Goal: Find contact information: Find contact information

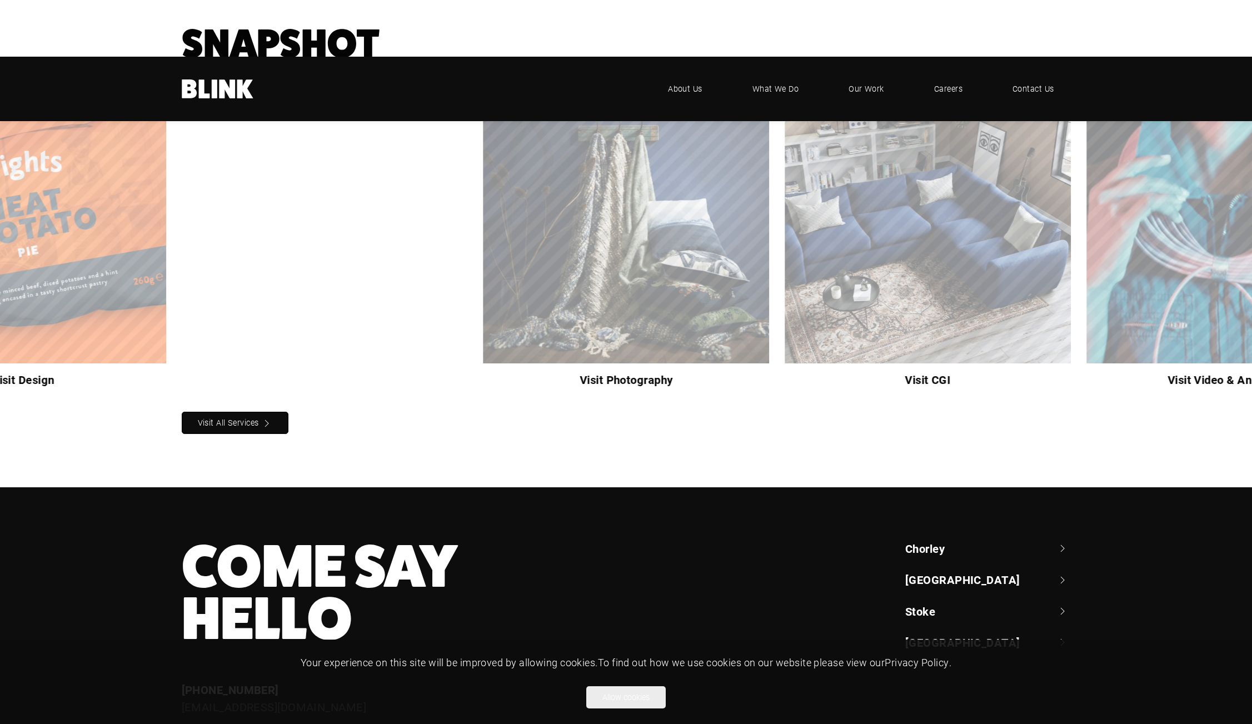
scroll to position [1130, 0]
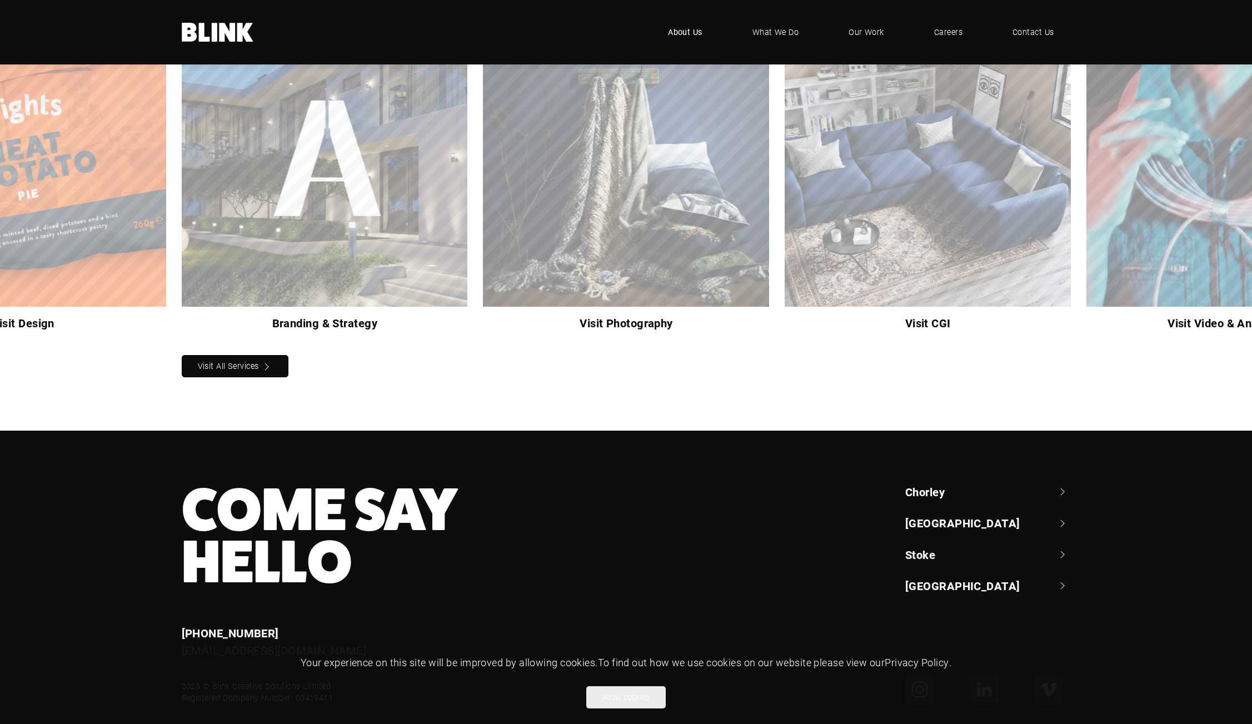
click at [694, 29] on span "About Us" at bounding box center [685, 32] width 34 height 12
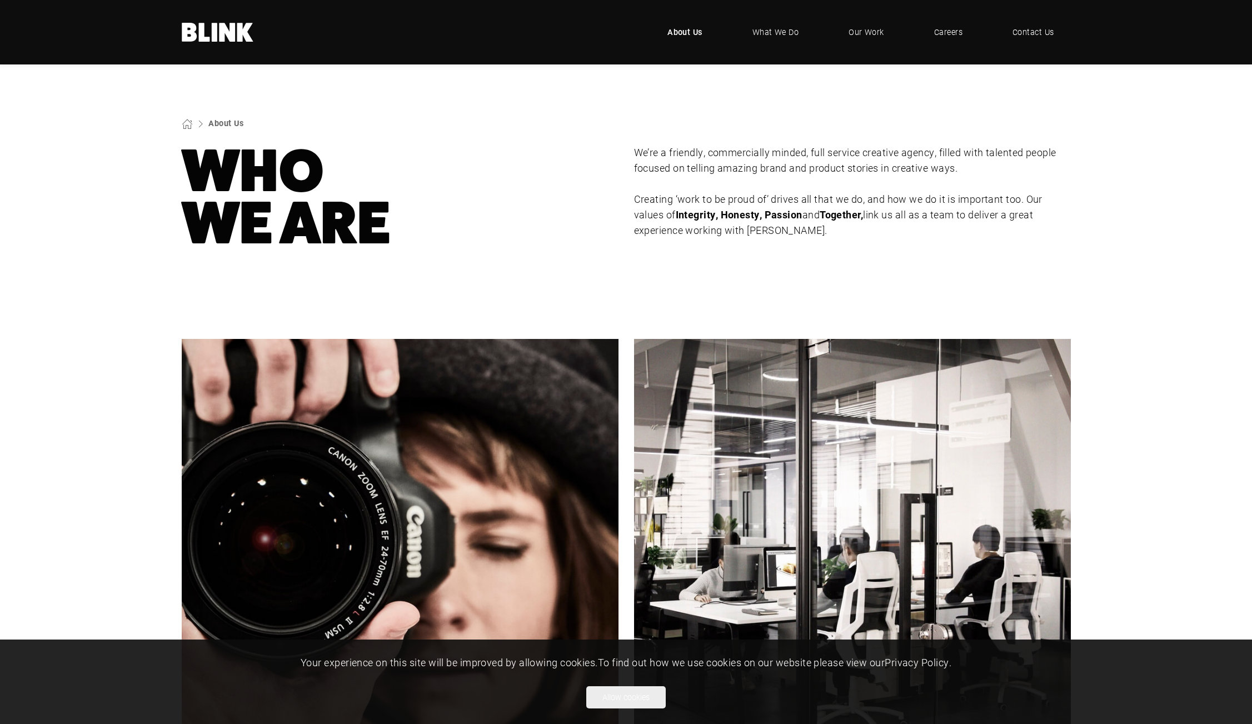
drag, startPoint x: 1119, startPoint y: 253, endPoint x: 1106, endPoint y: 129, distance: 125.2
click at [1109, 141] on section "About Us Who We Are We’re a friendly, commercially minded, full service creativ…" at bounding box center [626, 183] width 1252 height 238
click at [1106, 129] on div "About Us" at bounding box center [627, 124] width 962 height 12
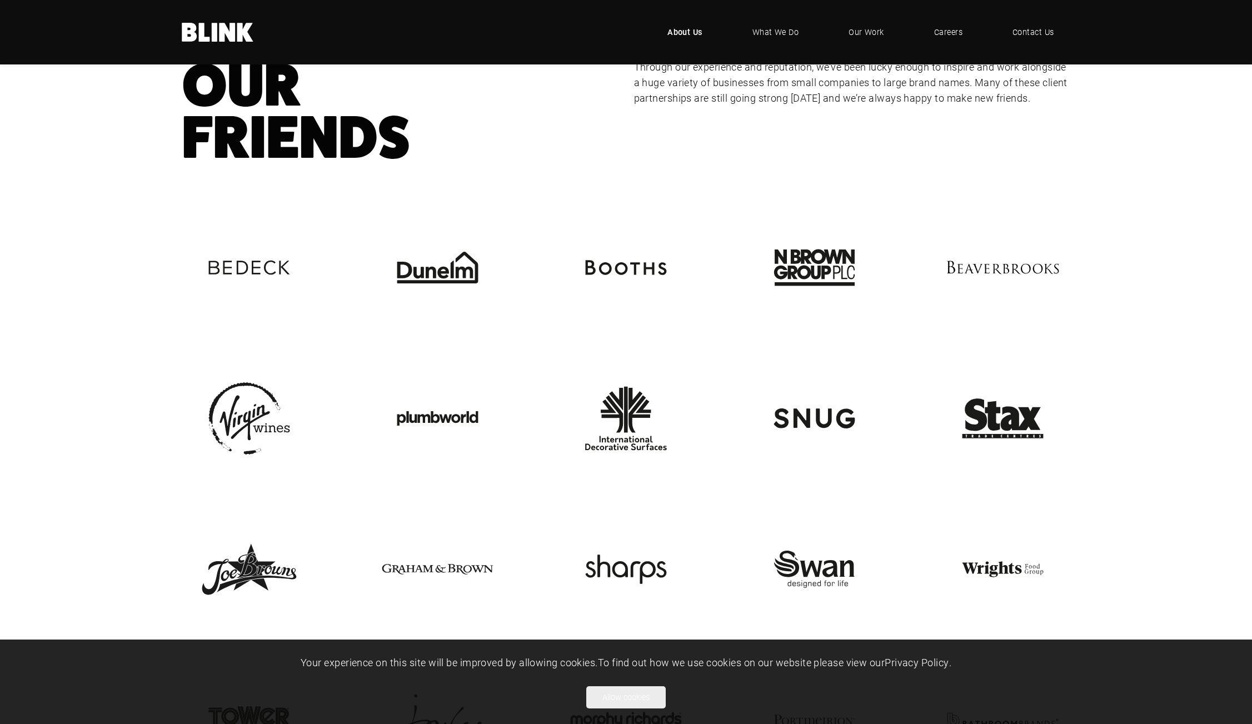
scroll to position [2535, 0]
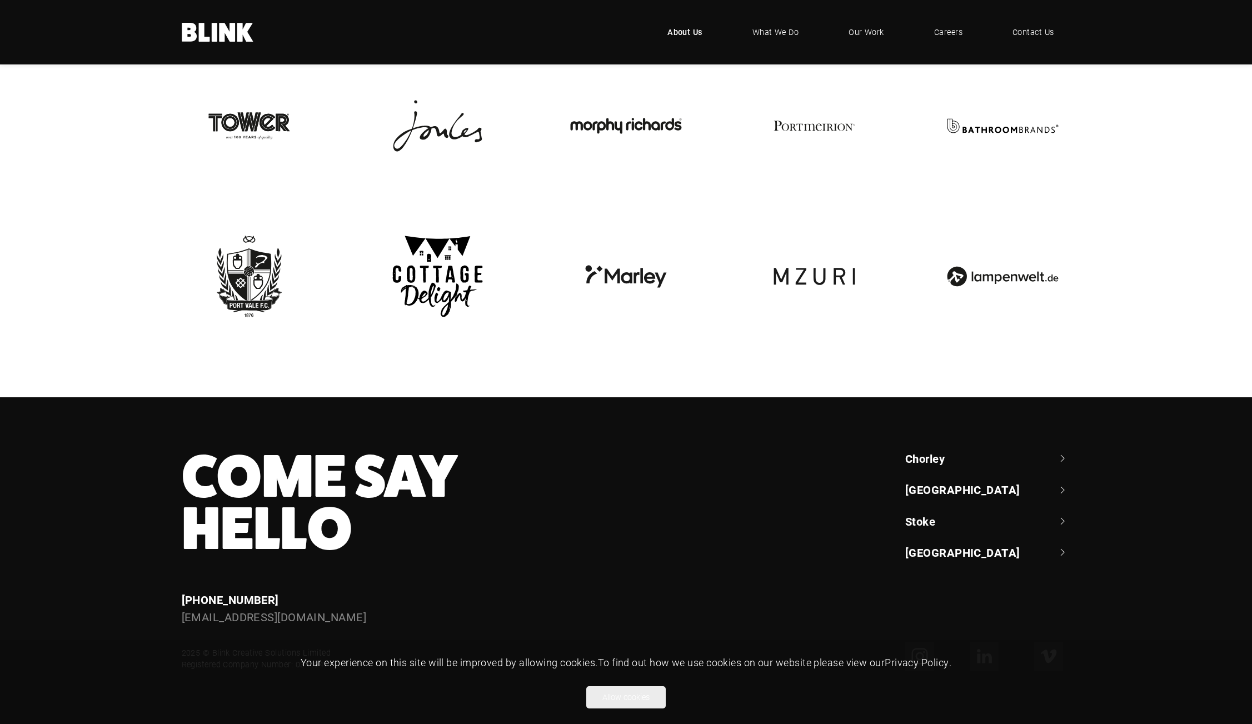
click at [695, 538] on h3 "Come Say Hello" at bounding box center [446, 503] width 528 height 105
drag, startPoint x: 330, startPoint y: 621, endPoint x: 237, endPoint y: 620, distance: 92.8
click at [237, 620] on div "[EMAIL_ADDRESS][DOMAIN_NAME]" at bounding box center [446, 617] width 528 height 17
copy link "helloblink.co.uk"
